Goal: Find specific page/section: Find specific page/section

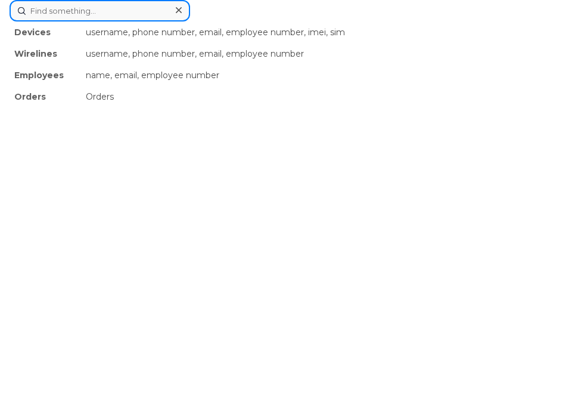
click at [157, 21] on div "Devices username, phone number, email, employee number, imei, sim Wirelines use…" at bounding box center [289, 10] width 559 height 21
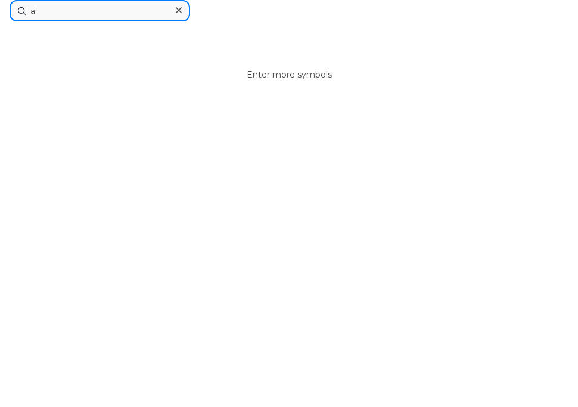
type input "a"
click at [132, 16] on input at bounding box center [100, 10] width 181 height 21
paste input "nalmallees"
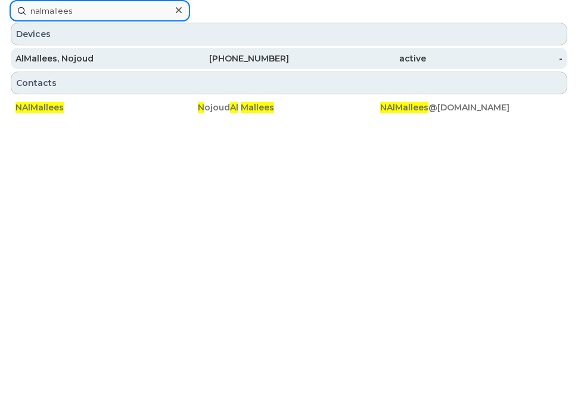
type input "nalmallees"
click at [78, 57] on div "AlMallees, Nojoud" at bounding box center [84, 58] width 137 height 12
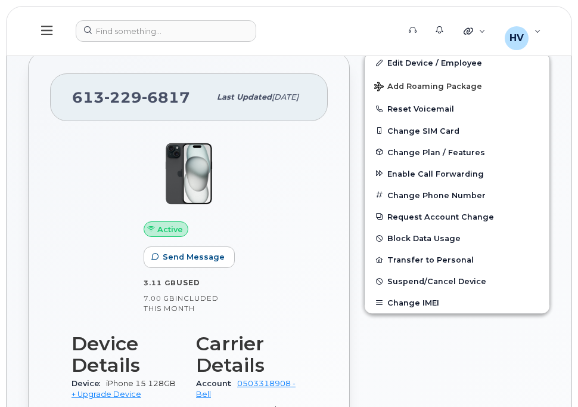
scroll to position [239, 0]
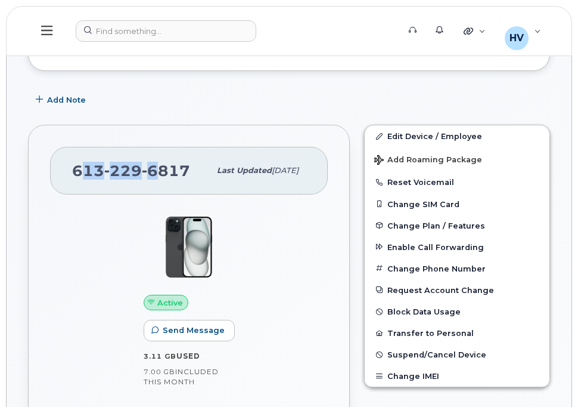
drag, startPoint x: 78, startPoint y: 177, endPoint x: 156, endPoint y: 177, distance: 77.5
click at [156, 177] on span "[PHONE_NUMBER]" at bounding box center [131, 171] width 118 height 18
drag, startPoint x: 156, startPoint y: 177, endPoint x: 72, endPoint y: 174, distance: 84.2
click at [72, 174] on div "[PHONE_NUMBER] Last updated [DATE]" at bounding box center [189, 171] width 278 height 48
drag, startPoint x: 74, startPoint y: 177, endPoint x: 185, endPoint y: 175, distance: 111.5
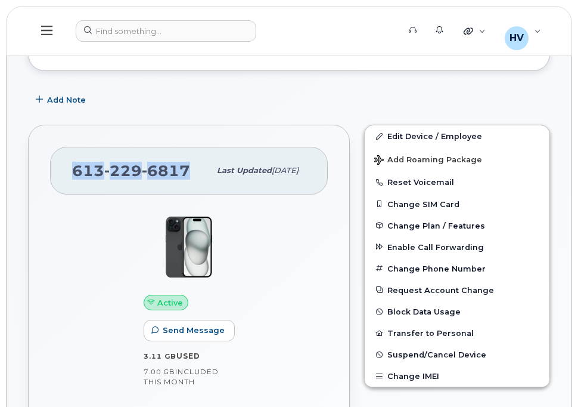
click at [185, 175] on span "[PHONE_NUMBER]" at bounding box center [131, 171] width 118 height 18
drag, startPoint x: 185, startPoint y: 175, endPoint x: 160, endPoint y: 174, distance: 25.1
copy span "[PHONE_NUMBER]"
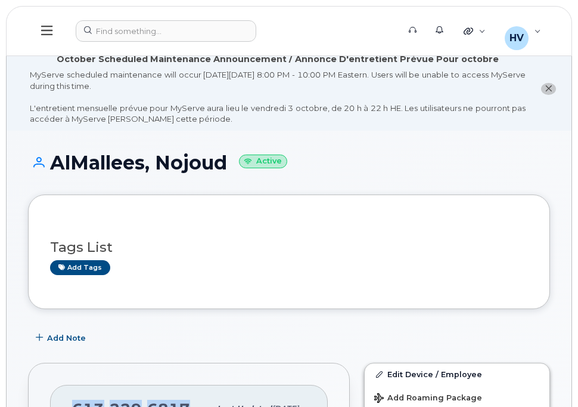
scroll to position [0, 0]
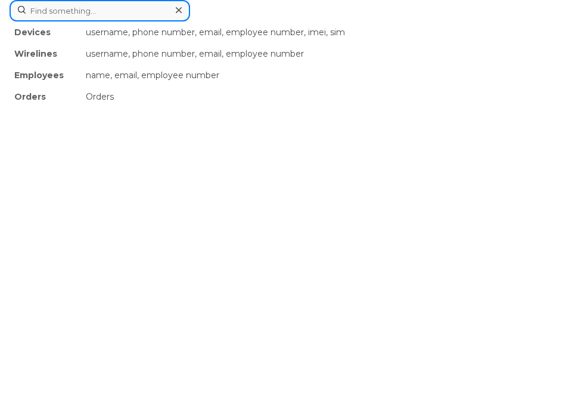
click at [135, 21] on div "Devices username, phone number, email, employee number, imei, sim Wirelines use…" at bounding box center [289, 10] width 559 height 21
paste input "613-229-6817"
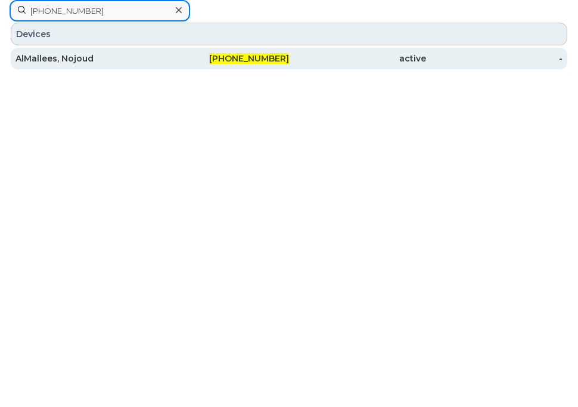
type input "613-229-6817"
click at [67, 56] on div "AlMallees, Nojoud" at bounding box center [84, 58] width 137 height 12
